Goal: Book appointment/travel/reservation

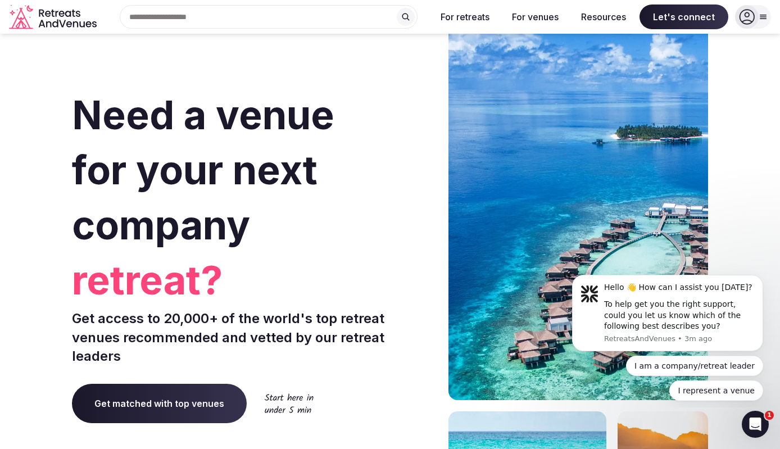
click at [285, 20] on input "text" at bounding box center [269, 17] width 298 height 24
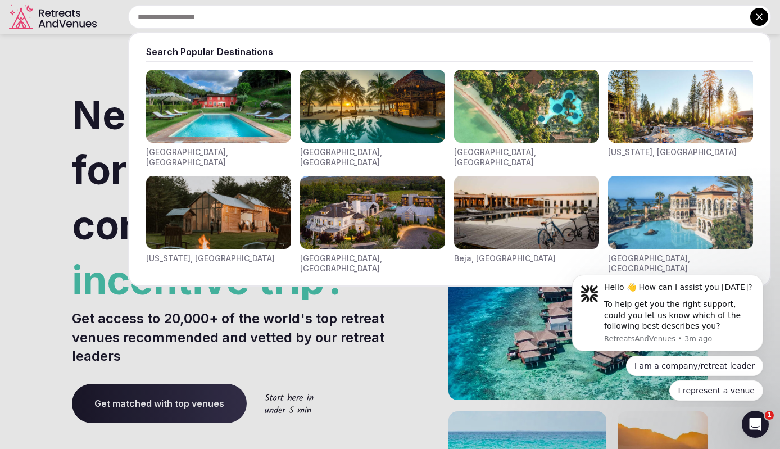
click at [284, 10] on input "text" at bounding box center [449, 17] width 643 height 24
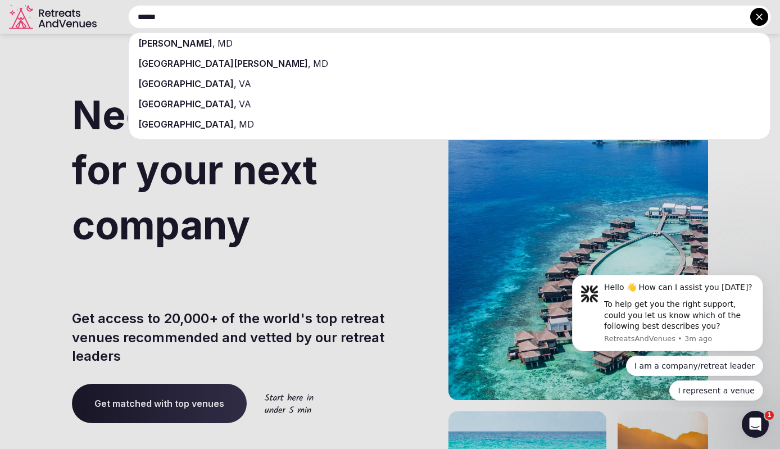
type input "******"
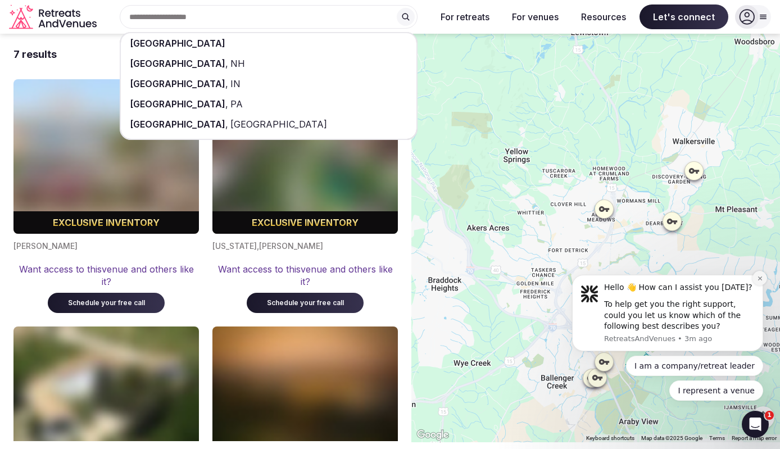
click at [761, 280] on icon "Dismiss notification" at bounding box center [759, 278] width 4 height 4
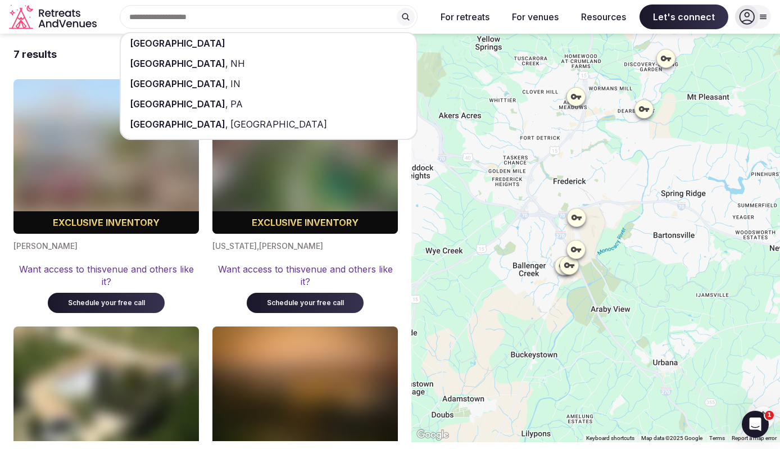
drag, startPoint x: 683, startPoint y: 317, endPoint x: 655, endPoint y: 203, distance: 117.6
click at [655, 203] on div at bounding box center [595, 238] width 369 height 409
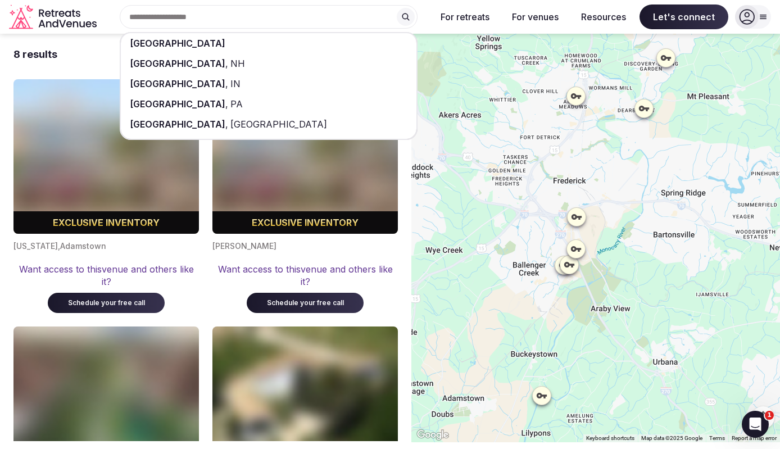
click at [212, 17] on div "France [GEOGRAPHIC_DATA] , [GEOGRAPHIC_DATA] [GEOGRAPHIC_DATA] , IN [GEOGRAPHIC…" at bounding box center [264, 17] width 326 height 24
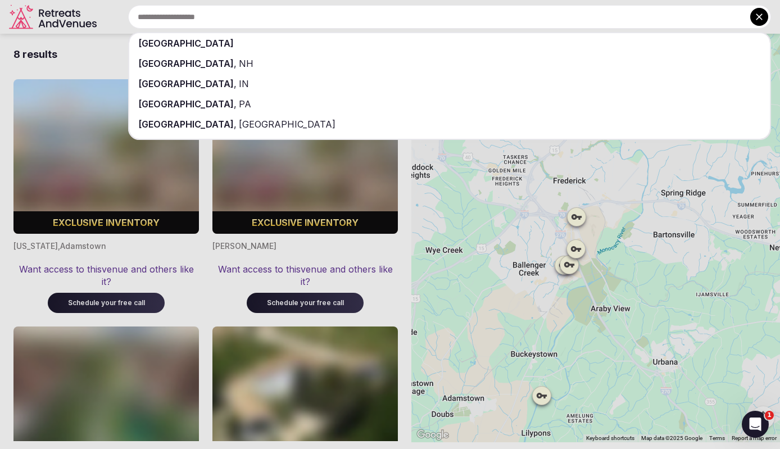
click at [193, 43] on div "[GEOGRAPHIC_DATA]" at bounding box center [449, 43] width 641 height 20
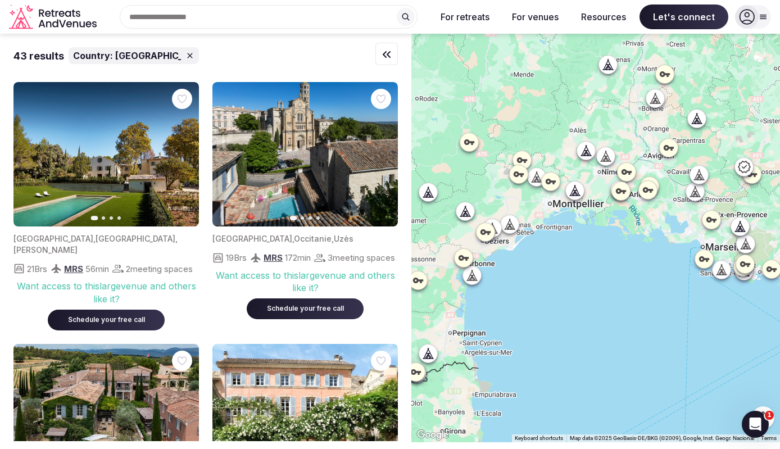
click at [475, 274] on icon at bounding box center [471, 274] width 11 height 11
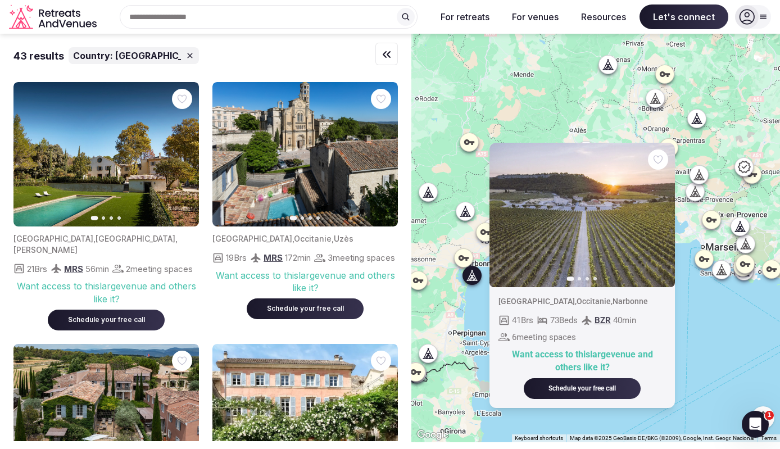
click at [727, 355] on div "Previous slide Next slide [GEOGRAPHIC_DATA] , [GEOGRAPHIC_DATA] , [GEOGRAPHIC_D…" at bounding box center [595, 238] width 369 height 409
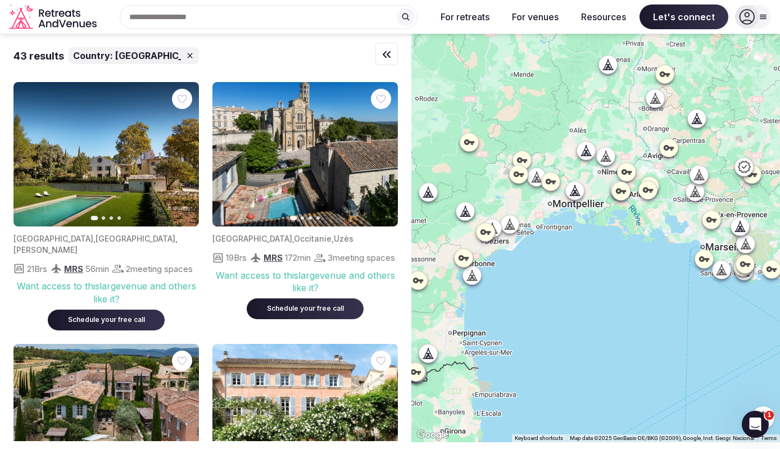
click at [706, 257] on icon at bounding box center [703, 258] width 11 height 11
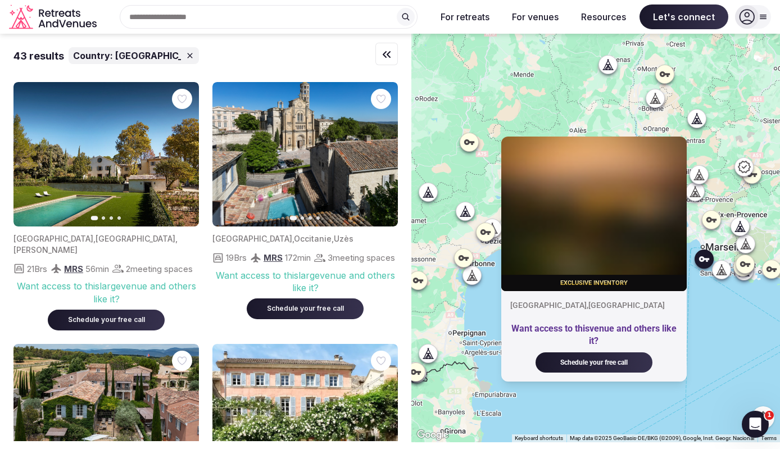
click at [720, 325] on div "Exclusive inventory [GEOGRAPHIC_DATA] , [GEOGRAPHIC_DATA] Want access to this v…" at bounding box center [595, 238] width 369 height 409
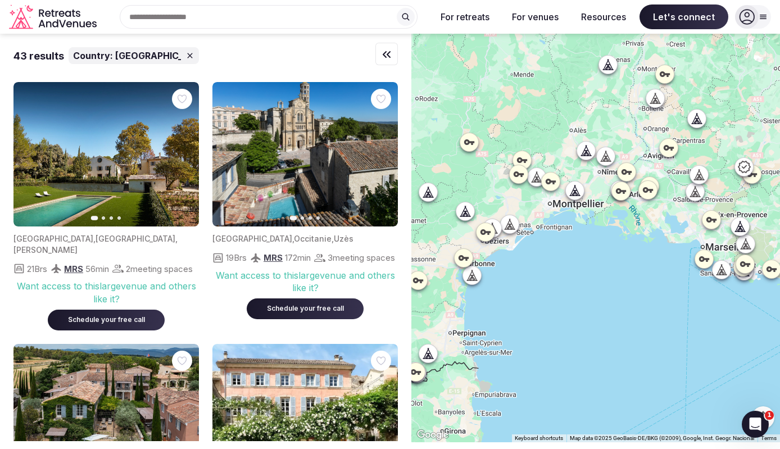
click at [719, 275] on div at bounding box center [721, 270] width 18 height 18
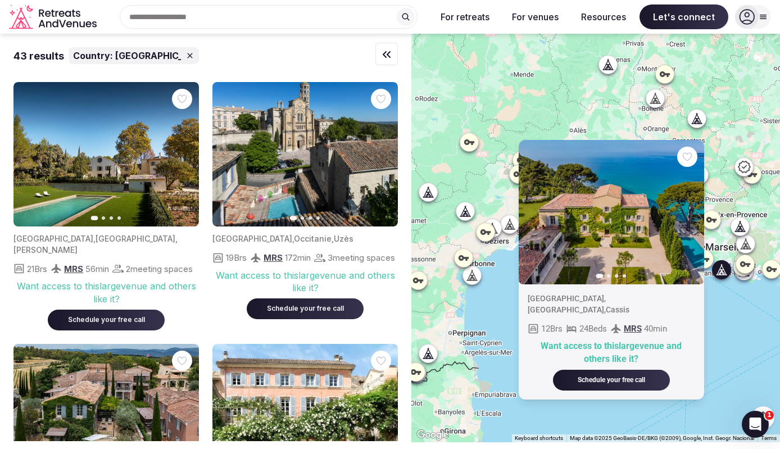
click at [591, 258] on img at bounding box center [611, 212] width 185 height 144
click at [612, 230] on img at bounding box center [611, 212] width 185 height 144
click at [658, 198] on img at bounding box center [611, 212] width 185 height 144
click at [693, 221] on button "Next slide" at bounding box center [688, 212] width 18 height 18
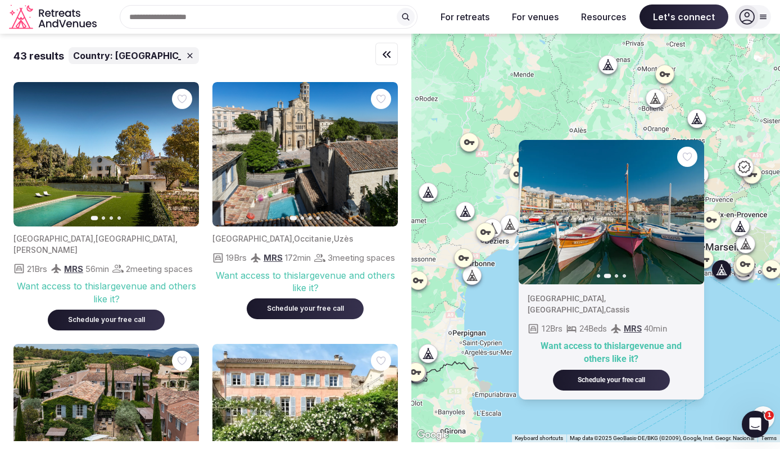
click at [690, 214] on icon "button" at bounding box center [688, 211] width 9 height 9
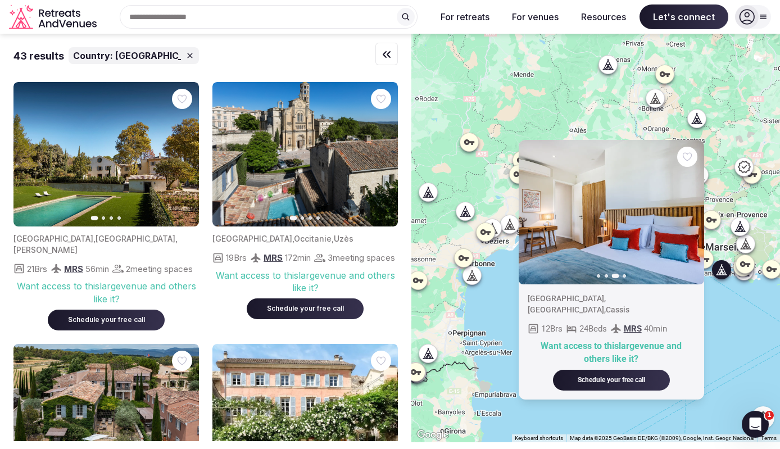
click at [686, 216] on icon "button" at bounding box center [688, 211] width 9 height 9
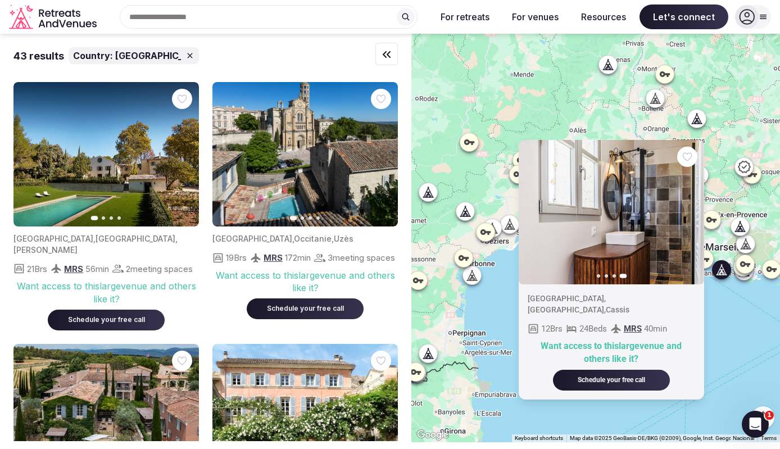
click at [532, 216] on icon "button" at bounding box center [534, 212] width 4 height 8
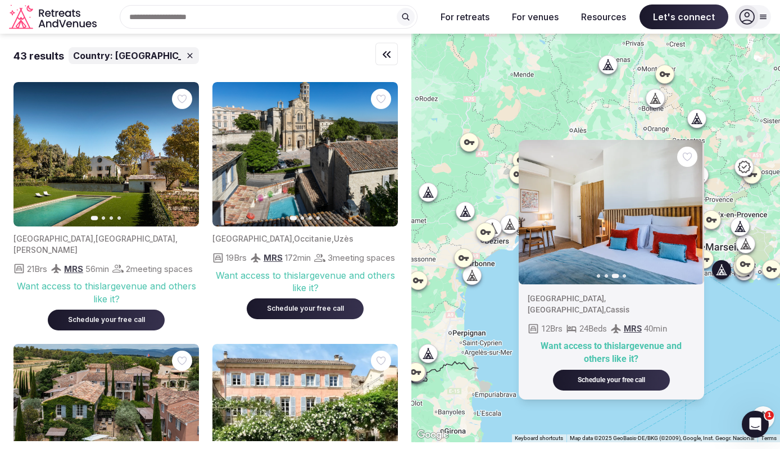
click at [532, 216] on icon "button" at bounding box center [534, 212] width 4 height 8
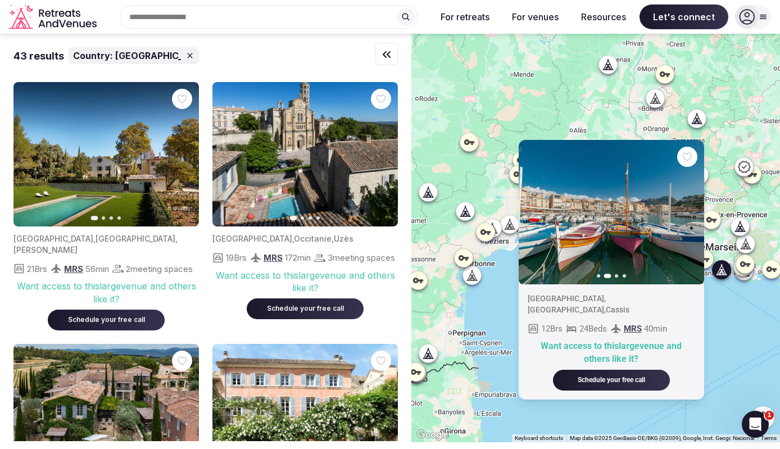
click at [534, 216] on icon "button" at bounding box center [534, 212] width 4 height 8
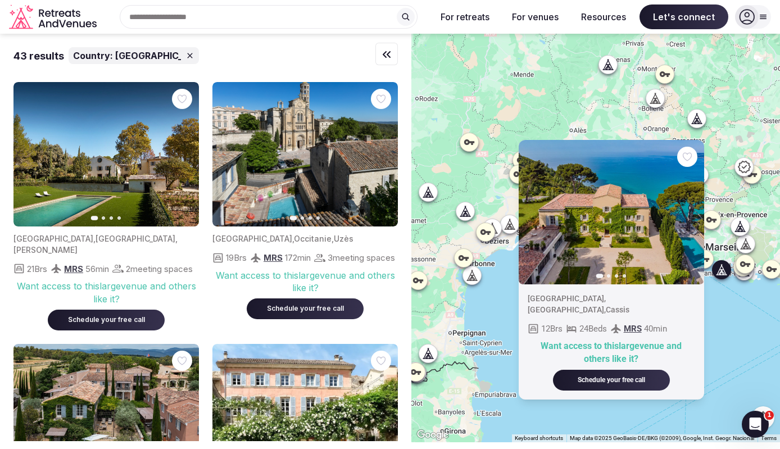
scroll to position [4, 0]
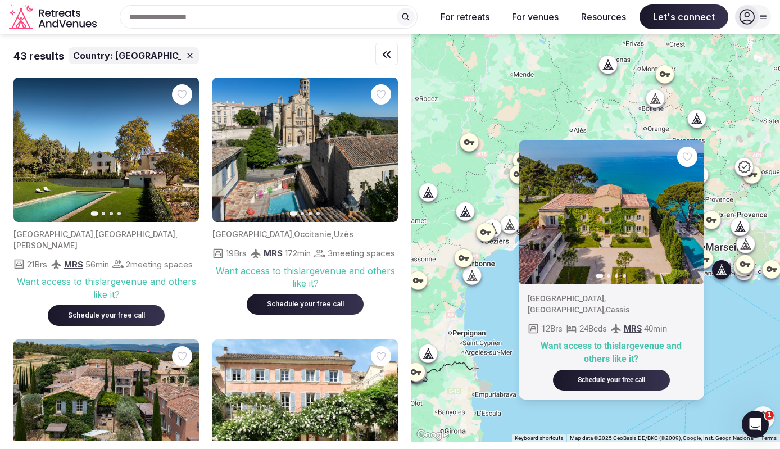
click at [730, 336] on div "Previous slide Next slide [GEOGRAPHIC_DATA] , [GEOGRAPHIC_DATA] , [GEOGRAPHIC_D…" at bounding box center [595, 238] width 369 height 409
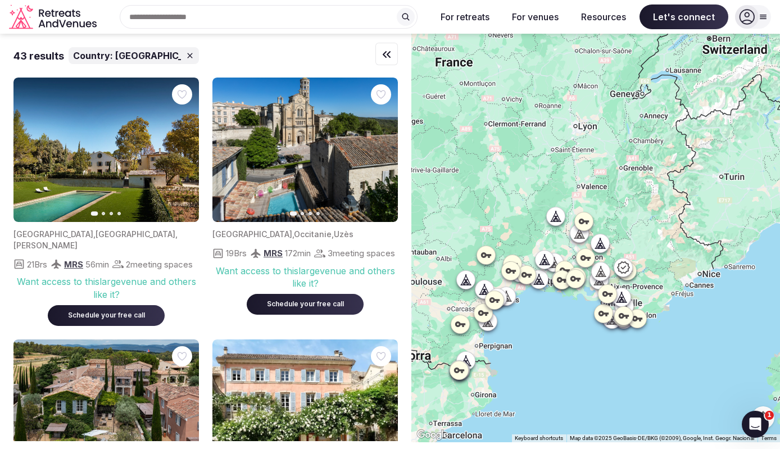
scroll to position [0, 0]
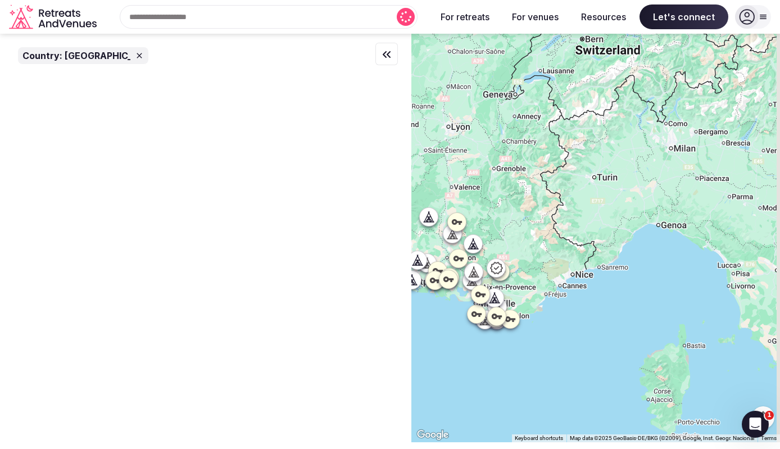
drag, startPoint x: 573, startPoint y: 364, endPoint x: 441, endPoint y: 365, distance: 132.6
click at [441, 365] on div at bounding box center [595, 238] width 369 height 409
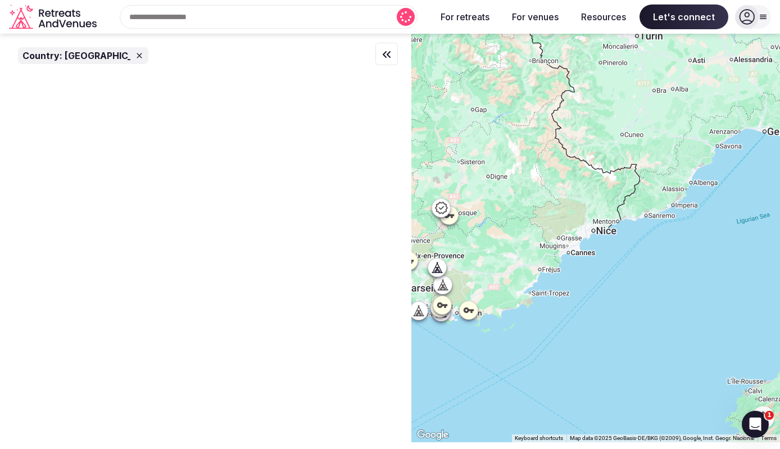
click at [615, 287] on div at bounding box center [595, 238] width 369 height 409
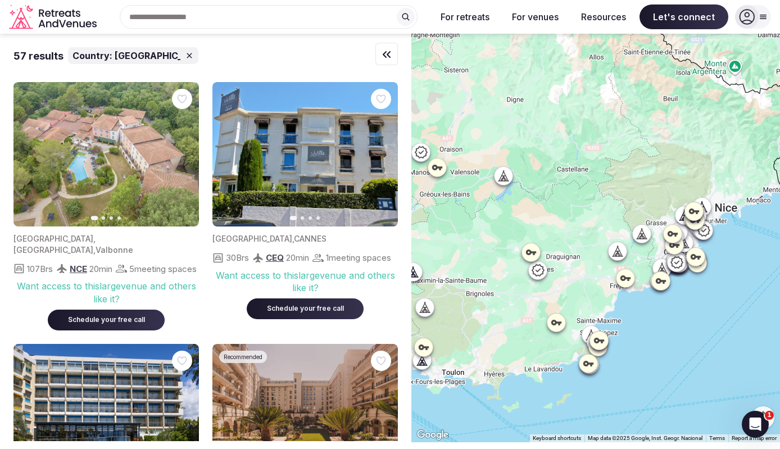
drag, startPoint x: 734, startPoint y: 288, endPoint x: 642, endPoint y: 334, distance: 103.0
click at [642, 334] on div at bounding box center [595, 238] width 369 height 409
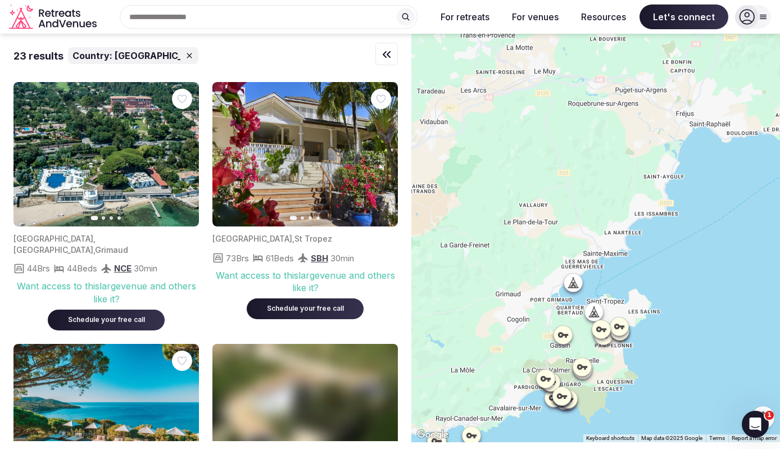
click at [576, 284] on icon at bounding box center [575, 283] width 5 height 10
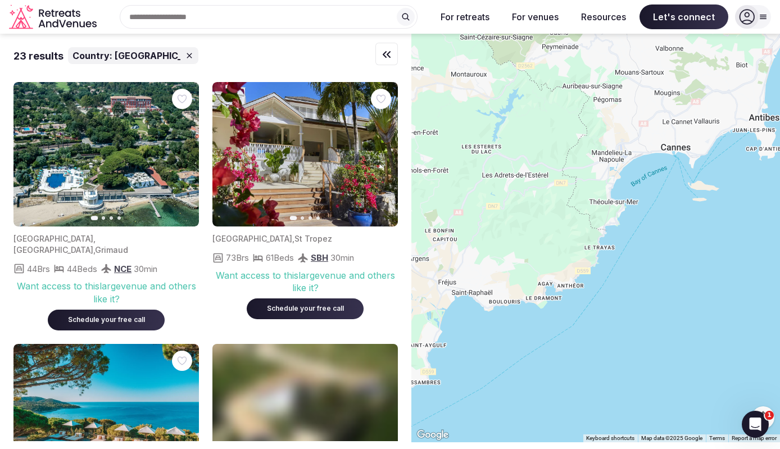
drag, startPoint x: 719, startPoint y: 164, endPoint x: 468, endPoint y: 334, distance: 303.8
click at [468, 334] on div "Previous slide Next slide [GEOGRAPHIC_DATA] , [GEOGRAPHIC_DATA] , Grimaud 44 Br…" at bounding box center [595, 238] width 369 height 409
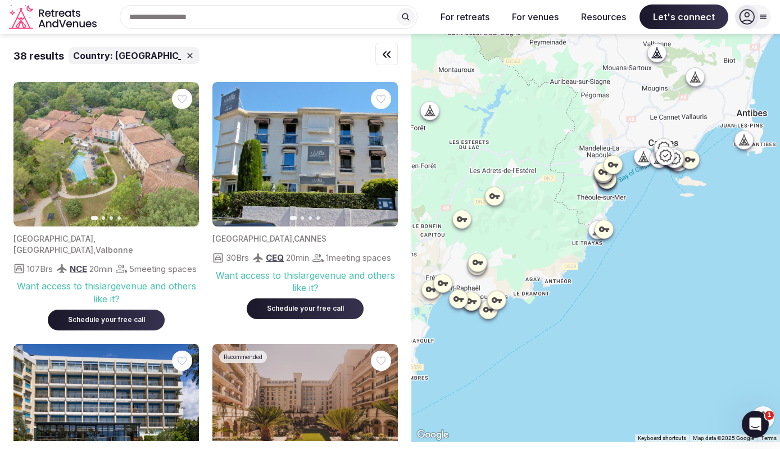
click at [643, 158] on icon at bounding box center [642, 160] width 3 height 4
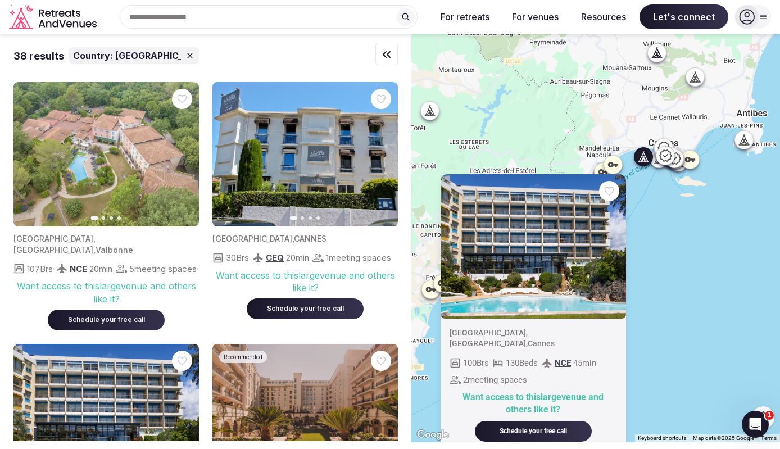
click at [742, 140] on icon at bounding box center [743, 139] width 3 height 1
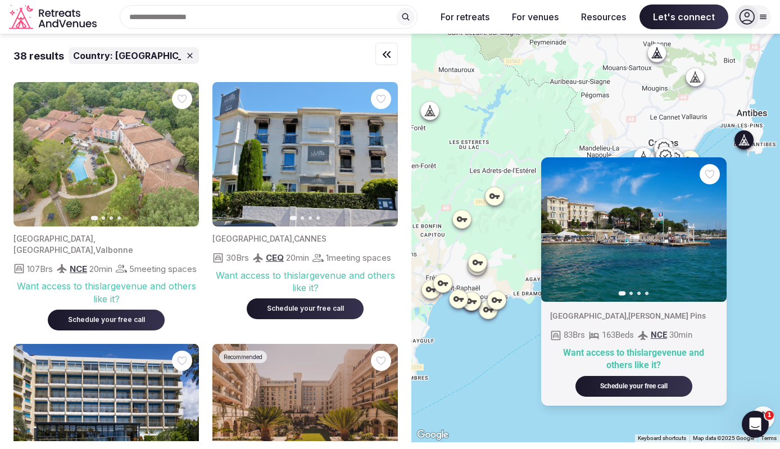
click at [740, 216] on div "Previous slide Next slide [GEOGRAPHIC_DATA] , [PERSON_NAME] Pins 83 Brs 163 Bed…" at bounding box center [595, 238] width 369 height 409
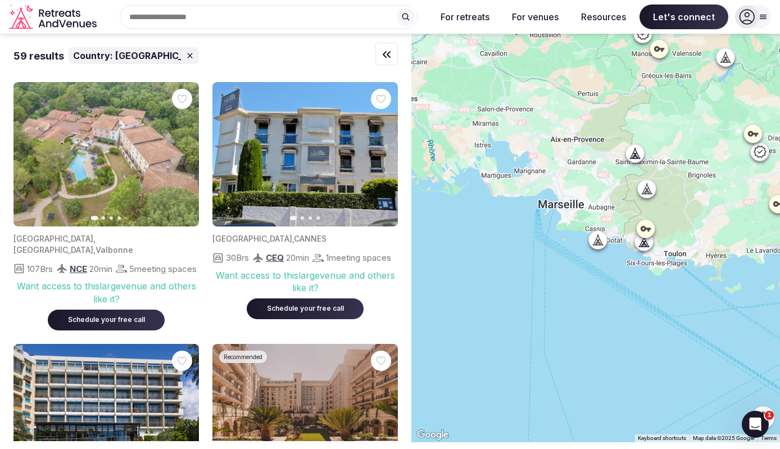
drag, startPoint x: 599, startPoint y: 260, endPoint x: 786, endPoint y: 217, distance: 191.8
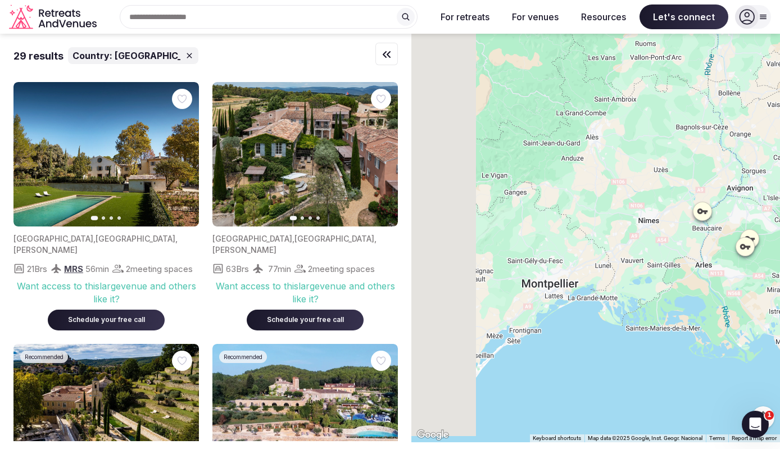
drag, startPoint x: 479, startPoint y: 201, endPoint x: 770, endPoint y: 336, distance: 320.8
click at [770, 336] on div at bounding box center [595, 238] width 369 height 409
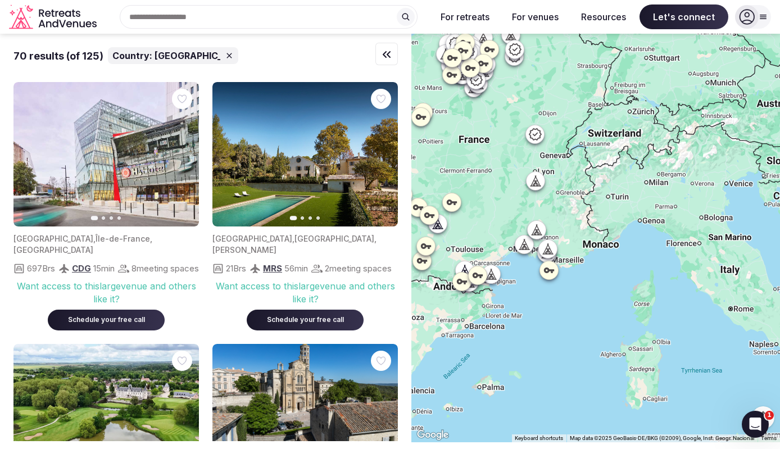
drag, startPoint x: 723, startPoint y: 342, endPoint x: 492, endPoint y: 258, distance: 246.4
click at [492, 258] on div at bounding box center [595, 238] width 369 height 409
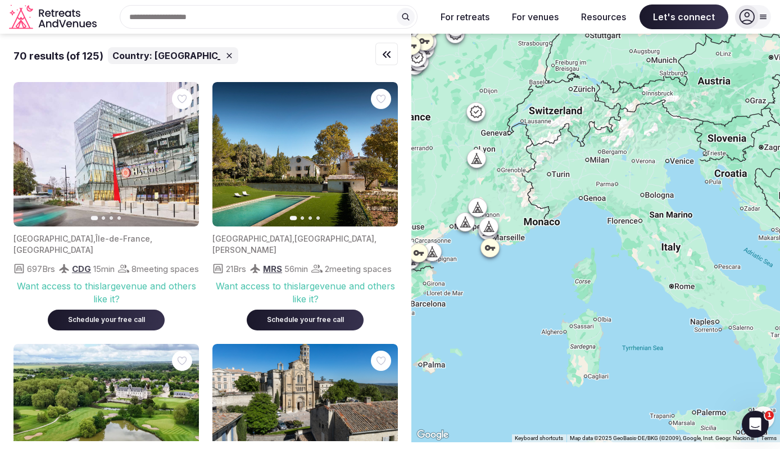
drag, startPoint x: 674, startPoint y: 314, endPoint x: 598, endPoint y: 288, distance: 80.0
click at [598, 288] on div at bounding box center [595, 238] width 369 height 409
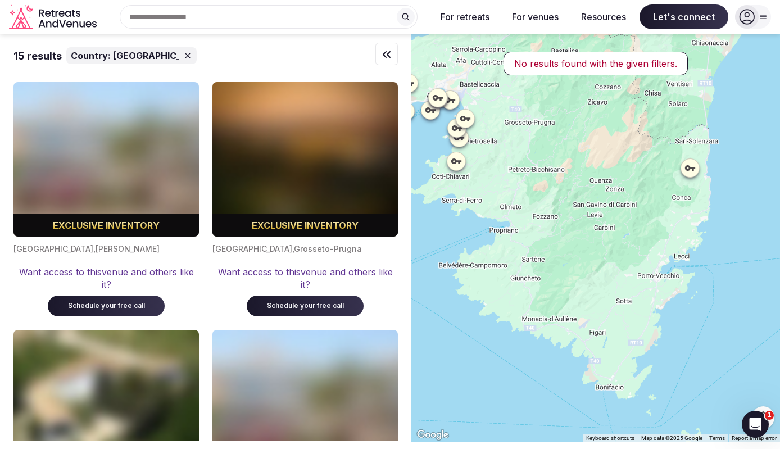
drag, startPoint x: 638, startPoint y: 273, endPoint x: 586, endPoint y: 33, distance: 245.7
click at [586, 33] on body "Recent searches [GEOGRAPHIC_DATA] [GEOGRAPHIC_DATA], [GEOGRAPHIC_DATA] Search P…" at bounding box center [390, 224] width 780 height 449
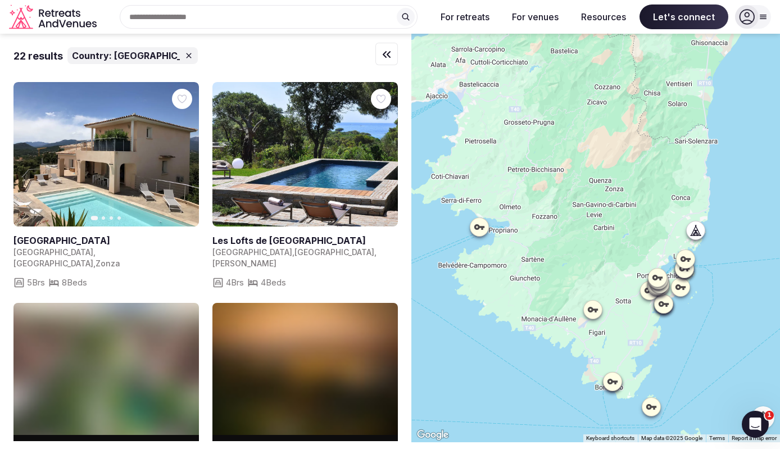
click at [696, 235] on icon at bounding box center [696, 235] width 10 height 0
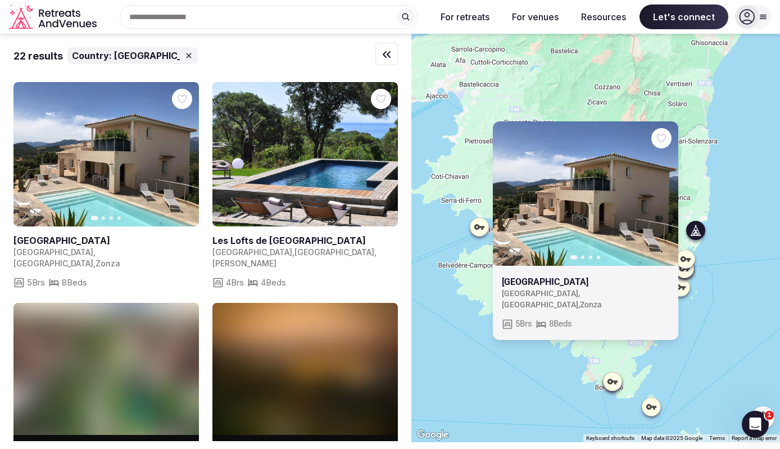
click at [289, 169] on link at bounding box center [304, 154] width 185 height 144
click at [96, 161] on link at bounding box center [105, 154] width 185 height 144
click at [755, 194] on div "Previous slide Next slide Villa Caramontinu France , Corse , Zonza 5 Brs 8 Beds" at bounding box center [595, 238] width 369 height 409
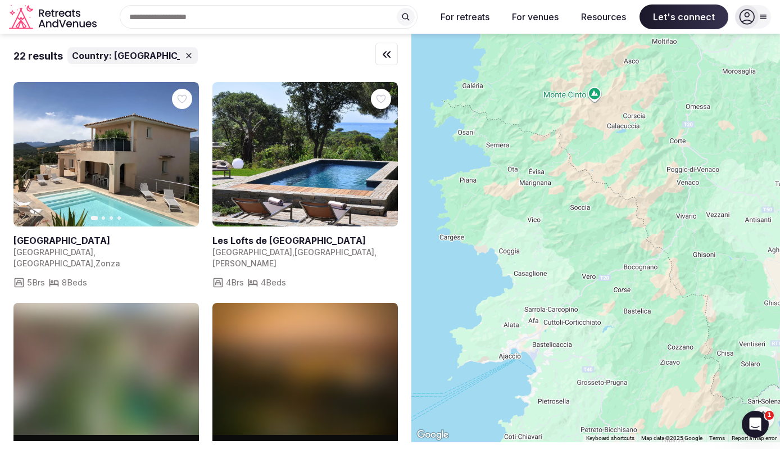
drag, startPoint x: 533, startPoint y: 184, endPoint x: 606, endPoint y: 449, distance: 274.7
click at [606, 448] on html "Recent searches France Frederick, MD Search Popular Destinations Toscana, Italy…" at bounding box center [390, 224] width 780 height 449
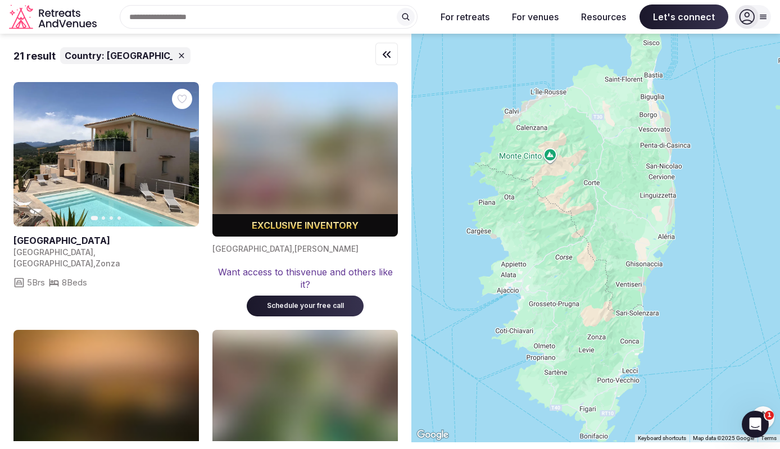
drag, startPoint x: 703, startPoint y: 267, endPoint x: 619, endPoint y: 206, distance: 104.5
click at [619, 206] on div at bounding box center [595, 238] width 369 height 409
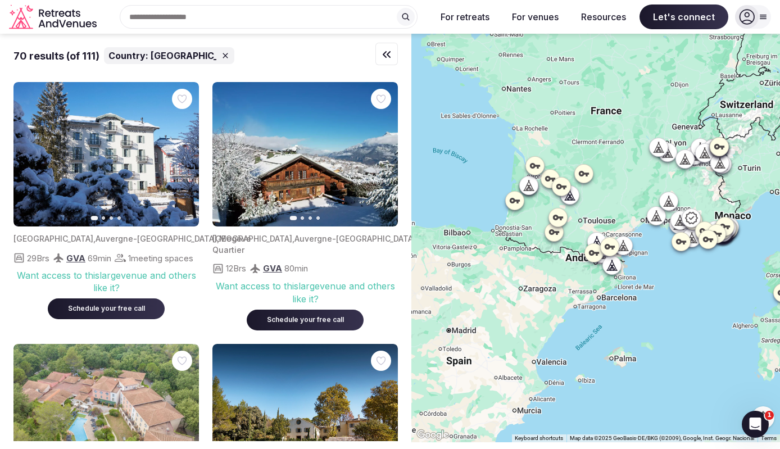
drag, startPoint x: 603, startPoint y: 187, endPoint x: 709, endPoint y: 295, distance: 151.0
click at [709, 295] on div at bounding box center [595, 238] width 369 height 409
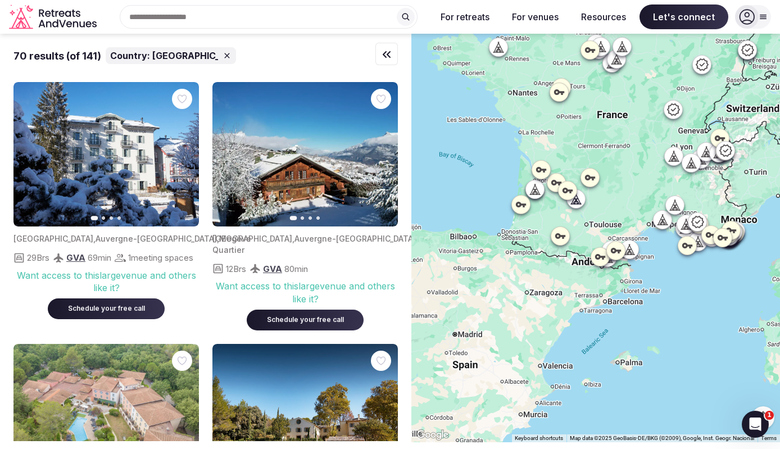
click at [616, 64] on icon at bounding box center [616, 64] width 10 height 0
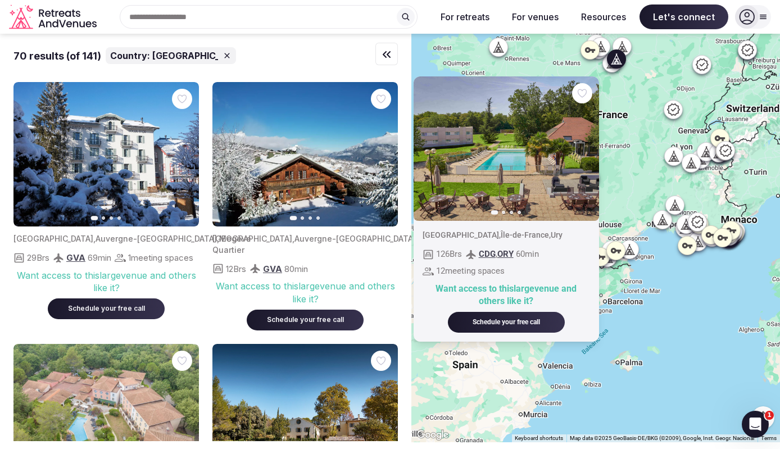
click at [630, 39] on div at bounding box center [622, 46] width 18 height 18
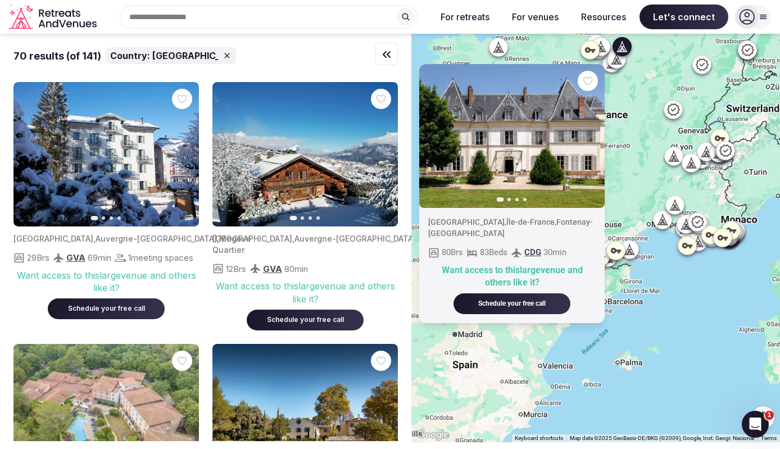
click at [673, 161] on icon at bounding box center [674, 161] width 10 height 0
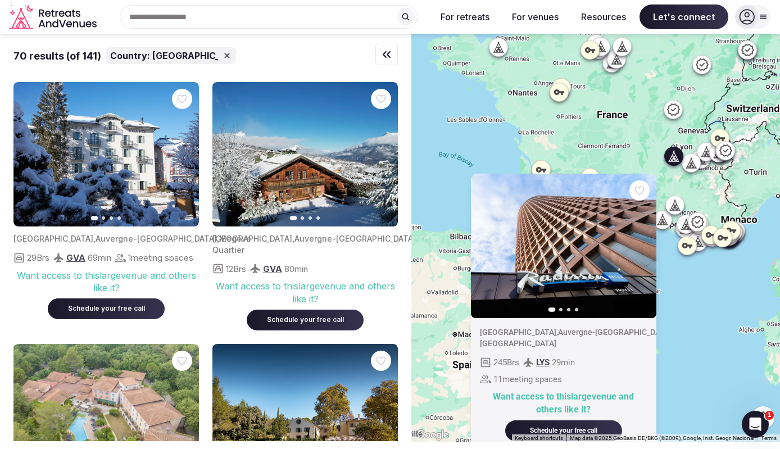
click at [379, 55] on div at bounding box center [386, 54] width 22 height 22
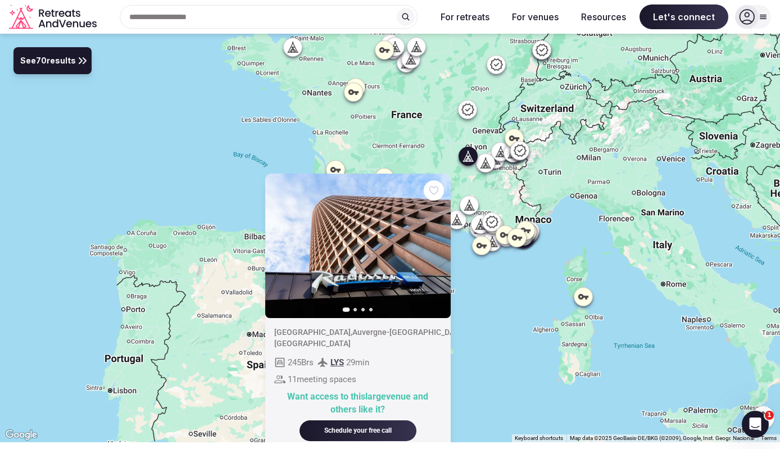
click at [412, 65] on div at bounding box center [411, 59] width 18 height 18
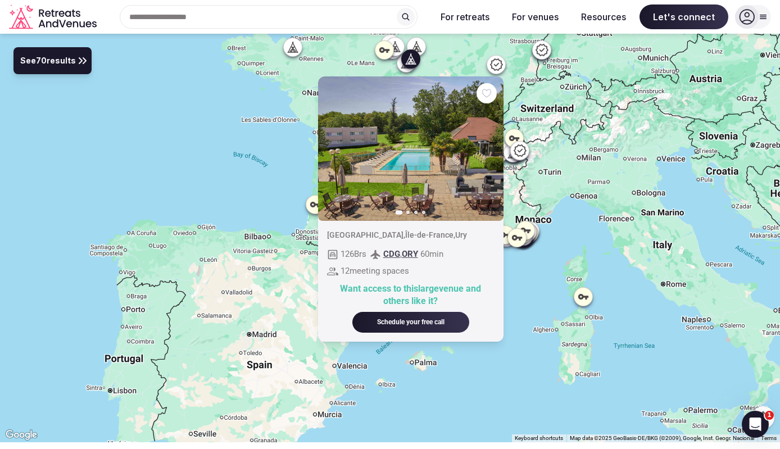
click at [420, 48] on icon at bounding box center [418, 46] width 5 height 10
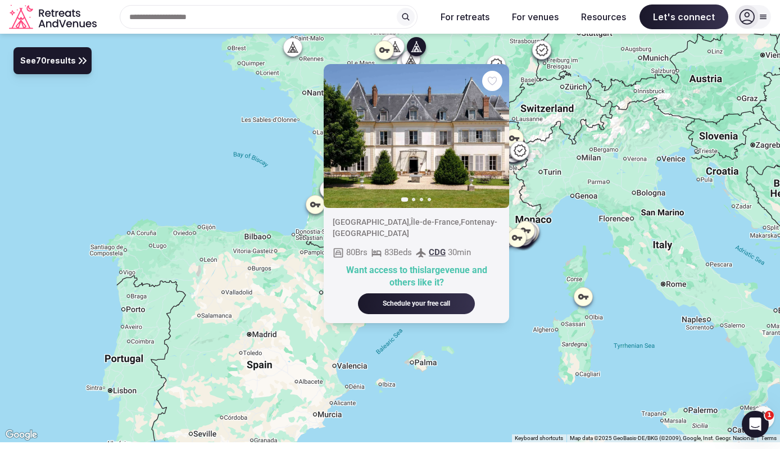
click at [394, 45] on icon at bounding box center [394, 46] width 11 height 11
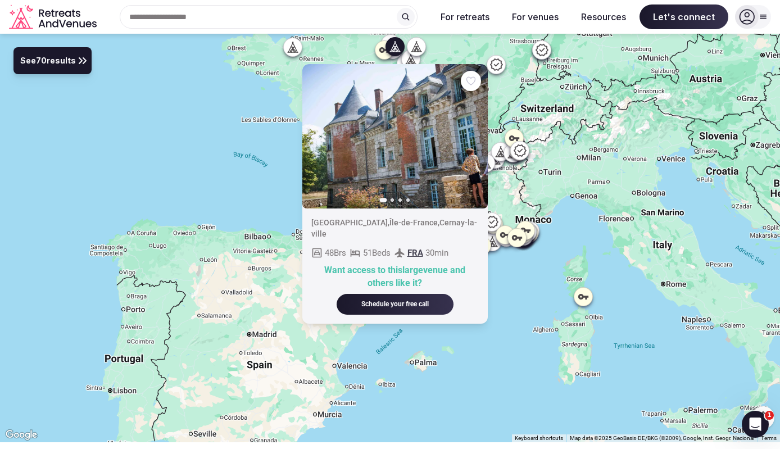
click at [292, 49] on icon at bounding box center [292, 47] width 11 height 11
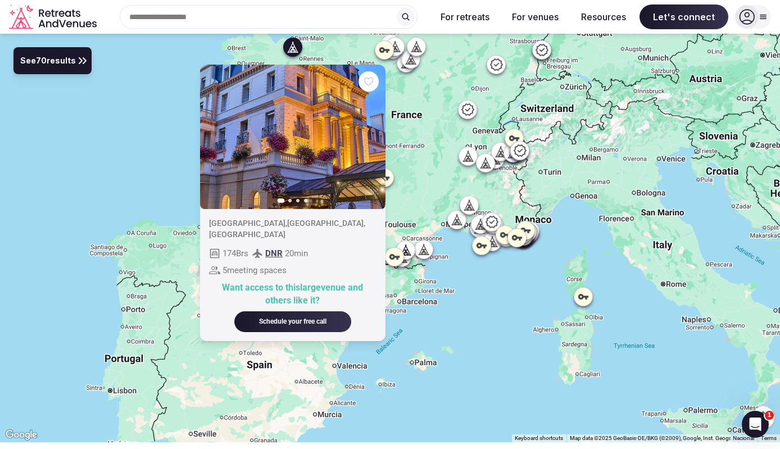
click at [472, 208] on icon at bounding box center [471, 208] width 3 height 4
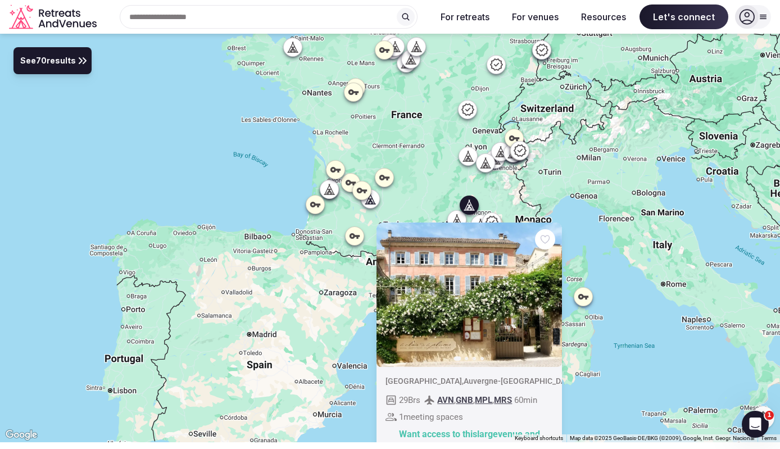
click at [487, 171] on div at bounding box center [485, 162] width 19 height 19
click at [518, 152] on icon at bounding box center [519, 150] width 13 height 13
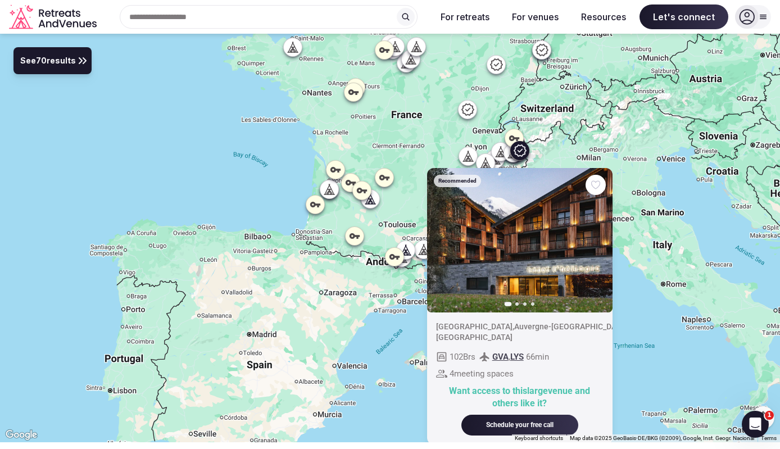
click at [507, 132] on div at bounding box center [514, 138] width 18 height 18
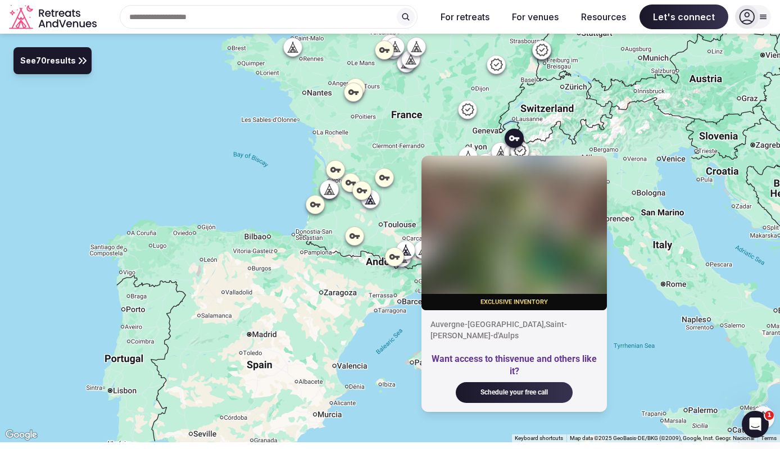
click at [500, 152] on icon at bounding box center [500, 151] width 3 height 1
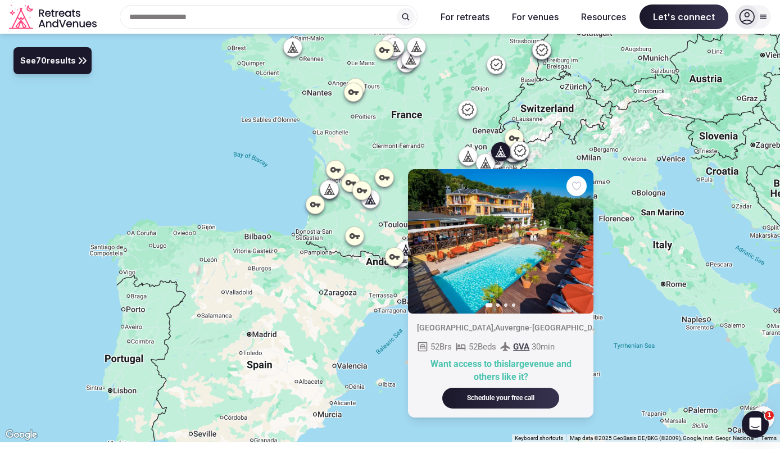
click at [488, 160] on icon at bounding box center [485, 162] width 11 height 11
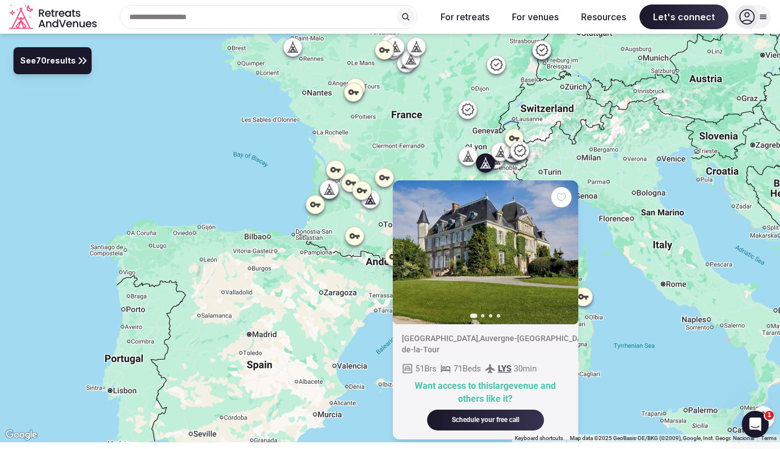
click at [469, 157] on icon at bounding box center [467, 156] width 11 height 11
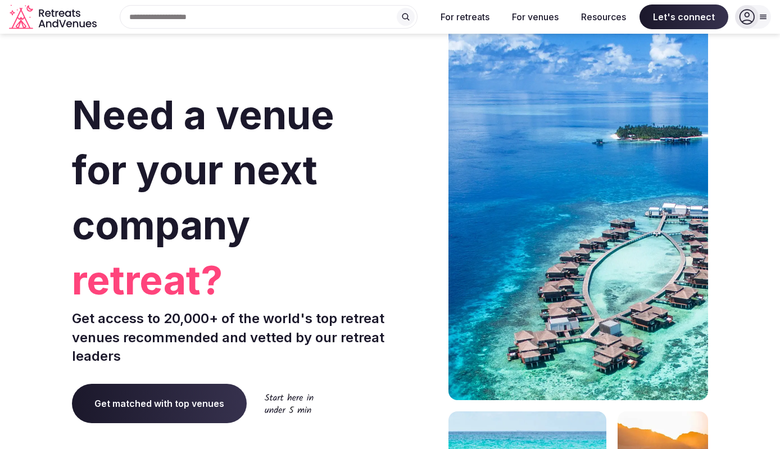
scroll to position [143, 0]
